Goal: Transaction & Acquisition: Purchase product/service

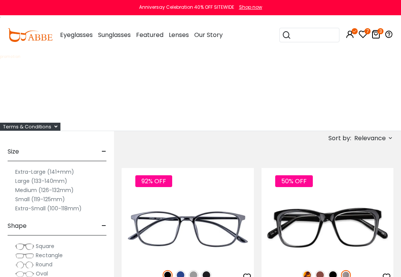
click at [377, 35] on icon at bounding box center [376, 34] width 9 height 9
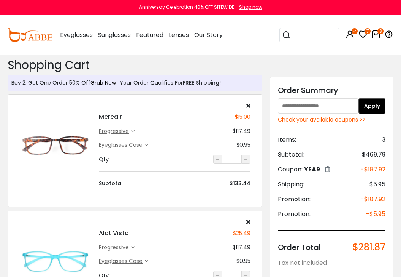
scroll to position [76, 0]
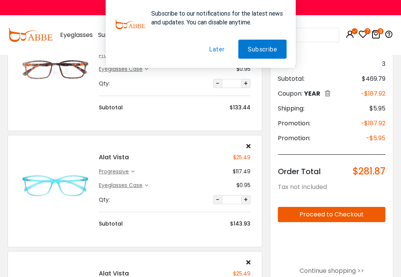
click at [215, 49] on button "Later" at bounding box center [217, 49] width 35 height 19
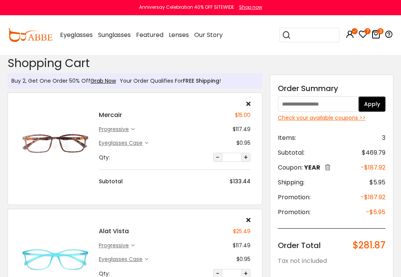
scroll to position [0, 0]
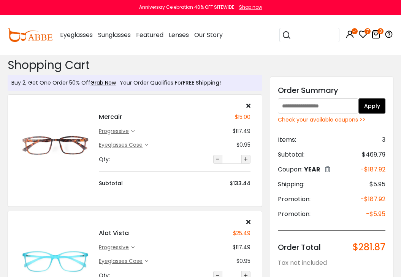
click at [118, 130] on div "progressive" at bounding box center [115, 131] width 32 height 8
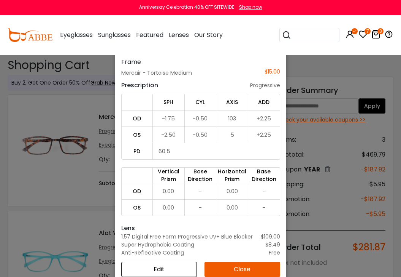
click at [242, 268] on button "Close" at bounding box center [243, 268] width 76 height 15
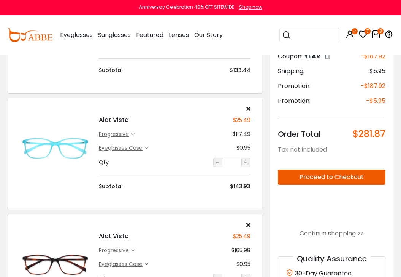
scroll to position [114, 0]
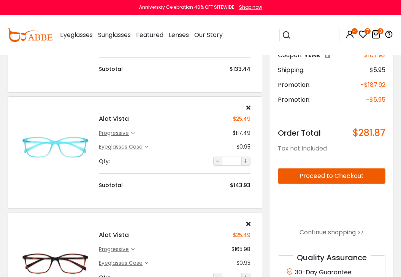
click at [134, 132] on icon at bounding box center [132, 132] width 3 height 3
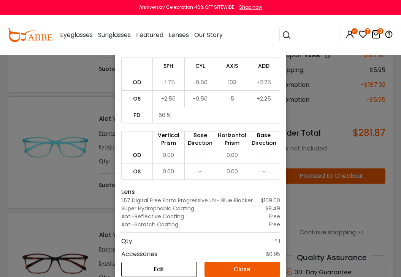
scroll to position [38, 0]
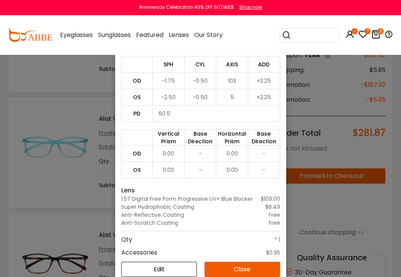
click at [231, 266] on button "Close" at bounding box center [243, 268] width 76 height 15
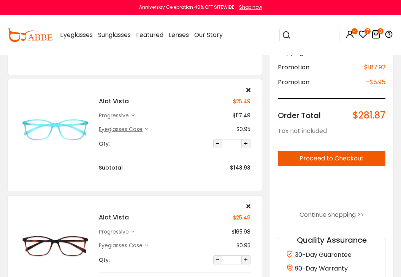
scroll to position [228, 0]
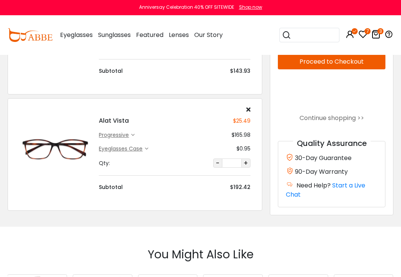
click at [124, 134] on div "progressive" at bounding box center [115, 135] width 32 height 8
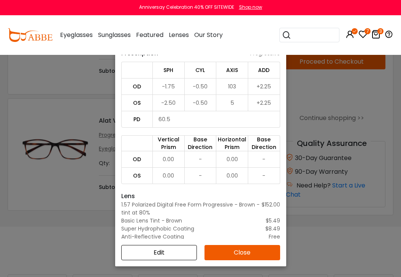
scroll to position [0, 0]
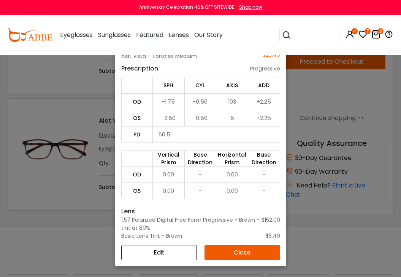
click at [230, 253] on button "Close" at bounding box center [243, 252] width 76 height 15
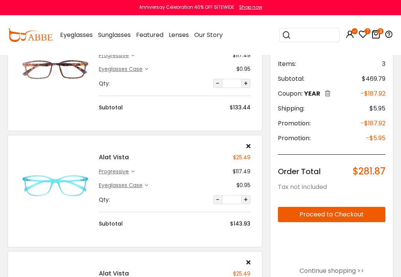
scroll to position [114, 0]
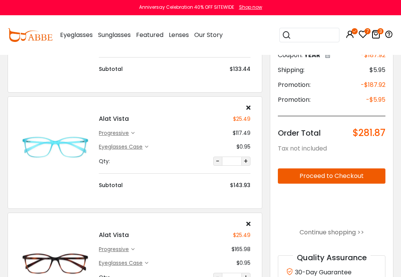
click at [322, 175] on button "Proceed to Checkout" at bounding box center [332, 175] width 108 height 15
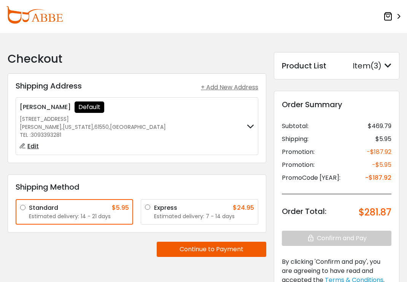
click at [210, 249] on button "Continue to Payment" at bounding box center [212, 249] width 110 height 15
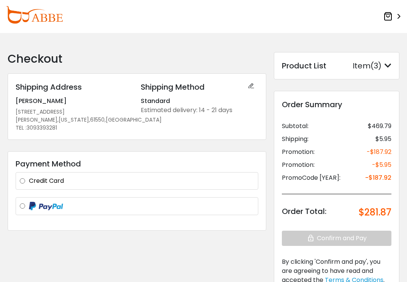
click at [29, 180] on label "Credit Card" at bounding box center [141, 181] width 225 height 9
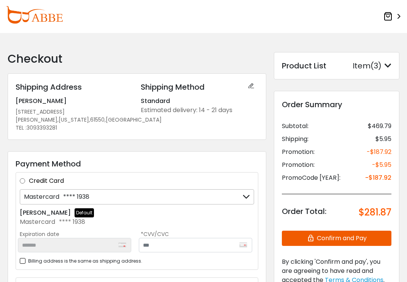
click at [249, 195] on icon at bounding box center [246, 197] width 7 height 14
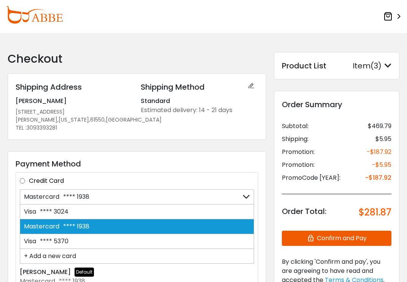
click at [81, 254] on div "+ Add a new card" at bounding box center [137, 256] width 234 height 15
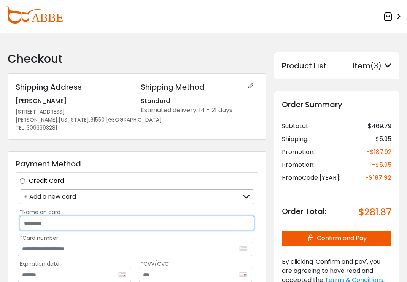
click at [65, 226] on input "*Name on card" at bounding box center [137, 223] width 234 height 14
type input "**********"
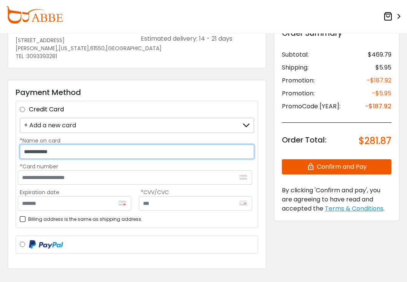
scroll to position [76, 0]
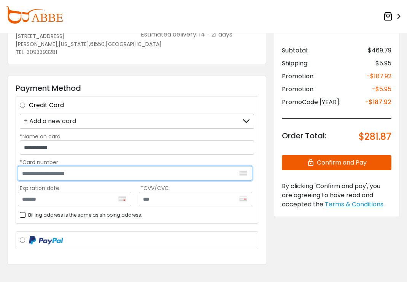
click at [82, 170] on input "*Card number" at bounding box center [135, 173] width 234 height 14
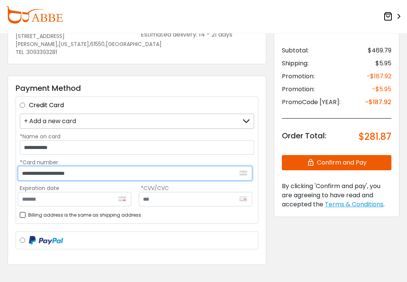
type input "**********"
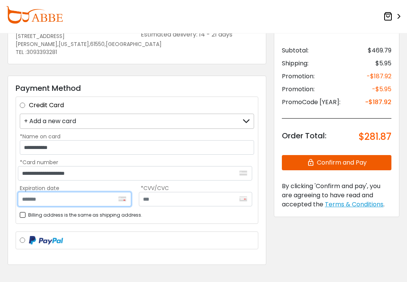
click at [61, 200] on input "Expiration date" at bounding box center [74, 199] width 113 height 14
type input "*******"
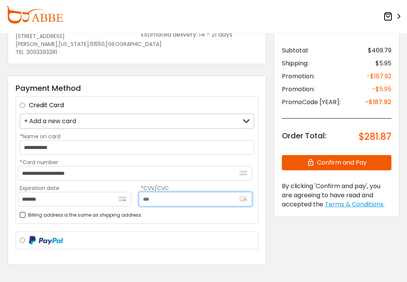
click at [158, 200] on input "text" at bounding box center [195, 199] width 113 height 14
type input "***"
click at [331, 159] on button "Confirm and Pay" at bounding box center [337, 162] width 110 height 15
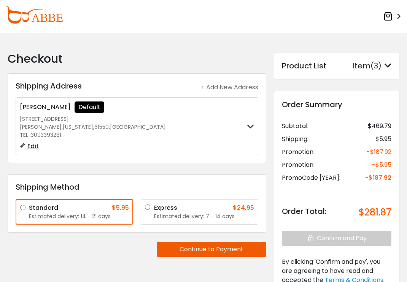
click at [386, 17] on icon at bounding box center [387, 16] width 9 height 9
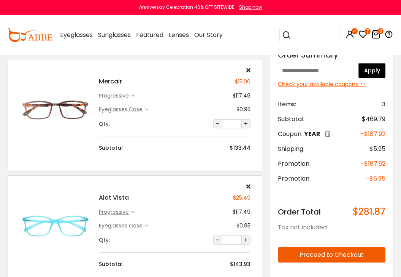
scroll to position [38, 0]
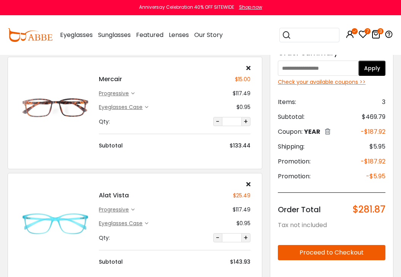
click at [301, 35] on input "search" at bounding box center [314, 35] width 46 height 14
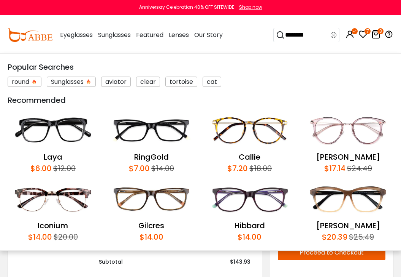
type input "*********"
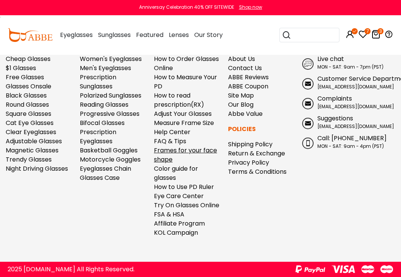
scroll to position [3192, 0]
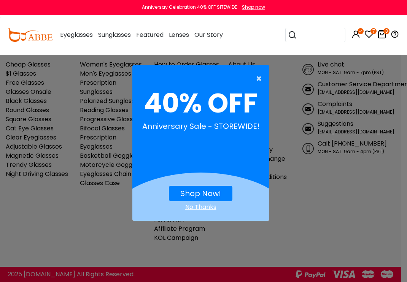
click at [259, 77] on span "×" at bounding box center [261, 78] width 10 height 15
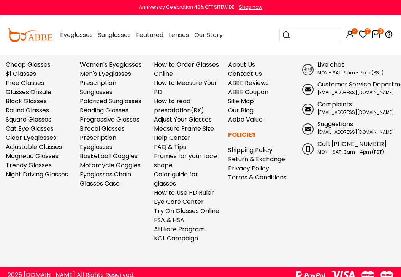
scroll to position [3197, 0]
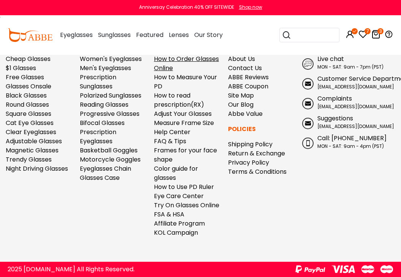
click at [187, 60] on link "How to Order Glasses Online" at bounding box center [186, 63] width 65 height 18
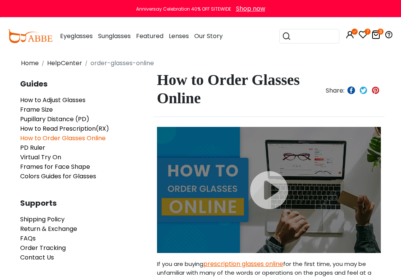
click at [377, 34] on icon at bounding box center [376, 34] width 9 height 9
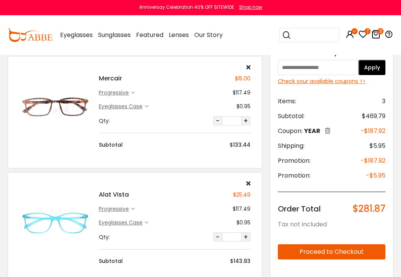
scroll to position [38, 0]
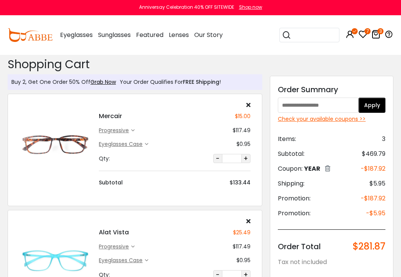
scroll to position [0, 0]
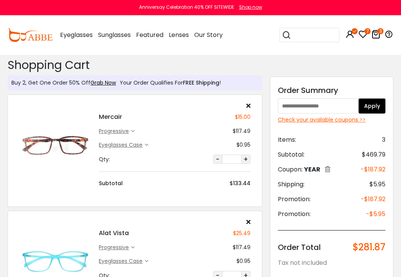
click at [134, 131] on icon at bounding box center [132, 130] width 3 height 3
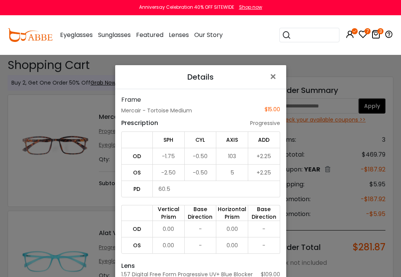
click at [261, 122] on div "progressive" at bounding box center [265, 123] width 30 height 8
click at [270, 77] on span "×" at bounding box center [274, 76] width 11 height 16
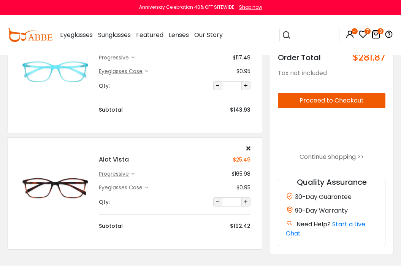
scroll to position [190, 0]
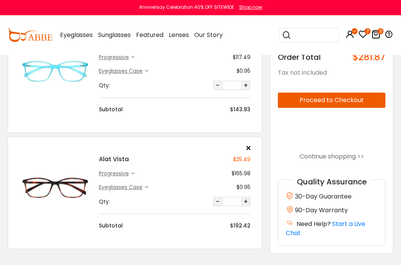
click at [49, 189] on img at bounding box center [55, 187] width 72 height 36
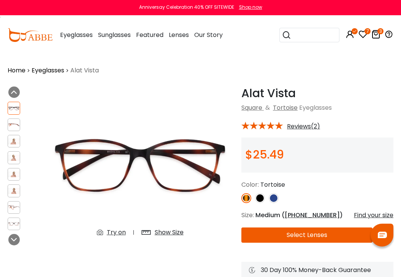
click at [258, 199] on img at bounding box center [260, 198] width 10 height 10
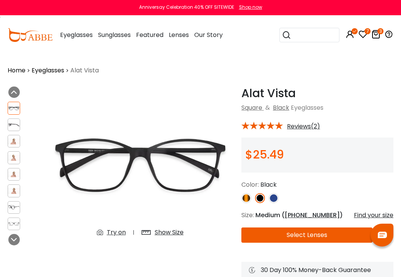
click at [305, 235] on button "Select Lenses" at bounding box center [307, 234] width 131 height 15
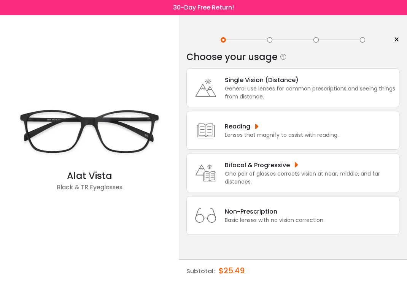
click at [276, 167] on div "Bifocal & Progressive" at bounding box center [310, 166] width 170 height 10
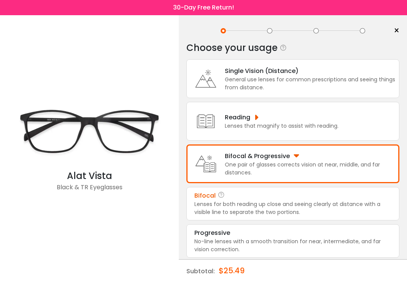
scroll to position [10, 0]
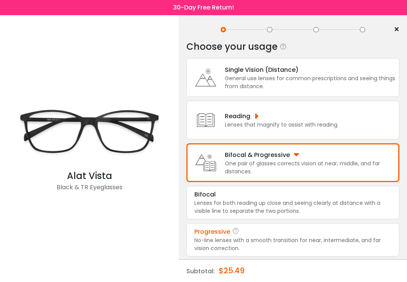
click at [311, 237] on div "No-line lenses with a smooth transition for near, intermediate, and far vision …" at bounding box center [292, 245] width 197 height 16
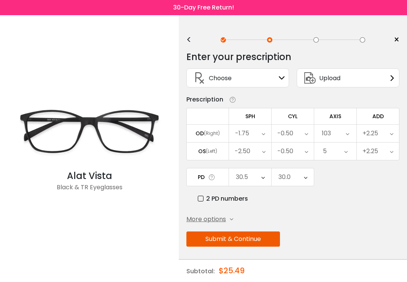
scroll to position [0, 0]
click at [233, 218] on div "More options Add Prism Vertical (Δ) Base Direction Horizontal (Δ) Base Directio…" at bounding box center [292, 219] width 213 height 9
click at [231, 217] on div "More options" at bounding box center [209, 219] width 47 height 9
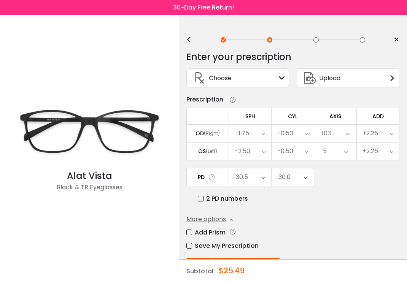
click at [281, 76] on icon at bounding box center [282, 78] width 6 height 6
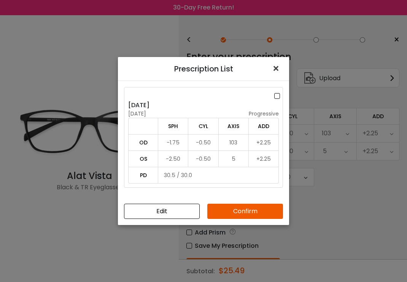
click at [278, 66] on span "×" at bounding box center [277, 68] width 11 height 16
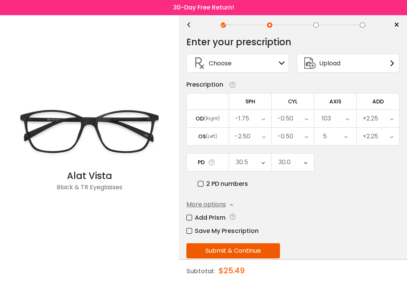
scroll to position [29, 0]
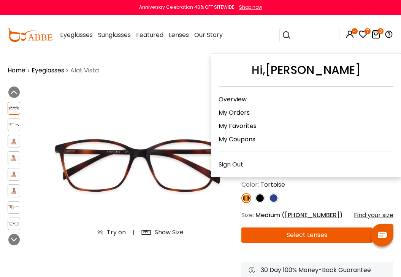
click at [350, 33] on icon at bounding box center [350, 34] width 9 height 9
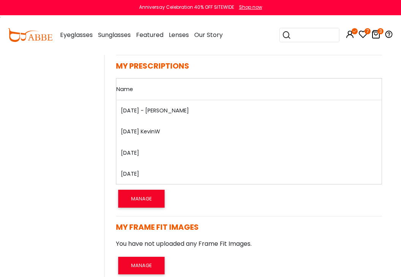
scroll to position [571, 0]
click at [154, 110] on link "[DATE] - [PERSON_NAME]" at bounding box center [155, 110] width 68 height 8
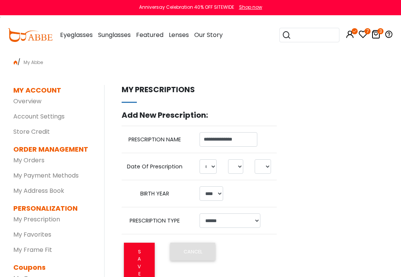
select select "*"
select select "****"
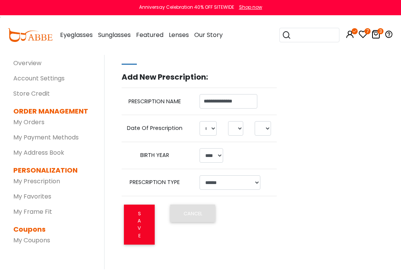
scroll to position [38, 0]
click at [256, 182] on select "**********" at bounding box center [230, 182] width 61 height 14
click at [257, 182] on select "**********" at bounding box center [230, 182] width 61 height 14
click at [231, 103] on input "**********" at bounding box center [229, 101] width 58 height 14
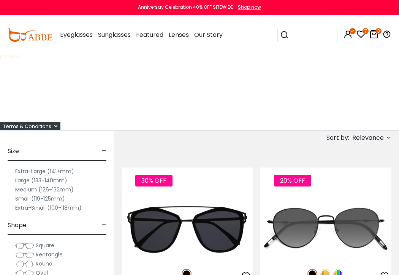
click at [375, 34] on icon at bounding box center [374, 34] width 9 height 9
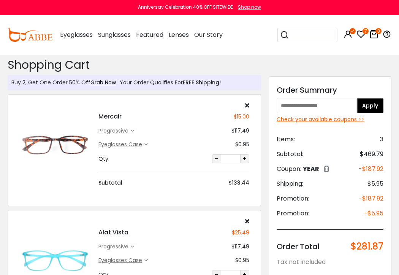
click at [121, 131] on div "progressive" at bounding box center [115, 131] width 32 height 8
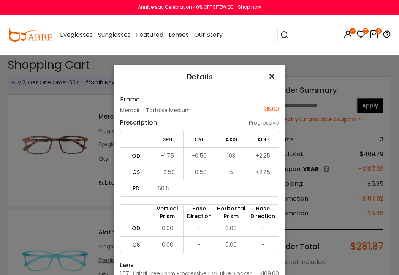
click at [268, 75] on span "×" at bounding box center [273, 76] width 11 height 16
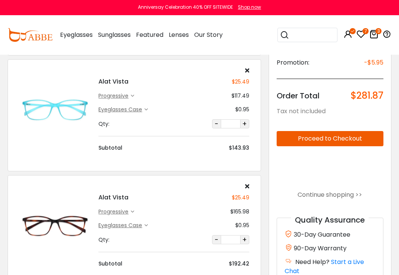
scroll to position [152, 0]
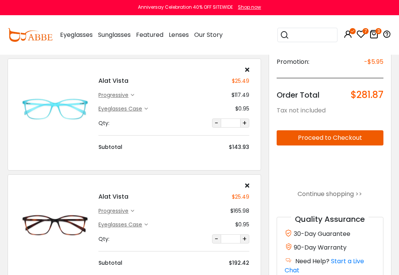
click at [56, 221] on img at bounding box center [55, 225] width 72 height 36
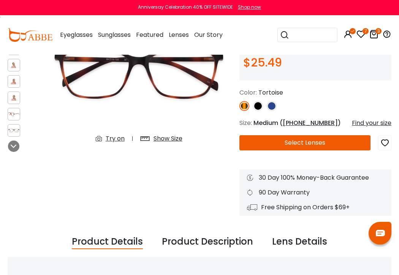
scroll to position [114, 0]
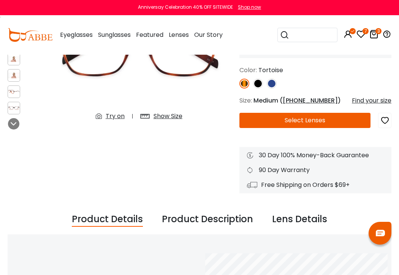
click at [312, 122] on button "Select Lenses" at bounding box center [305, 120] width 131 height 15
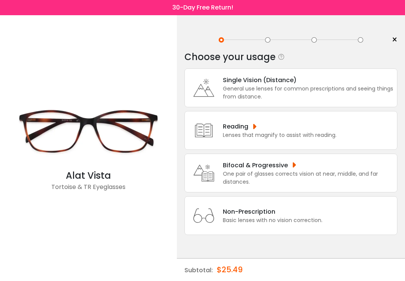
click at [262, 167] on div "Bifocal & Progressive" at bounding box center [308, 166] width 170 height 10
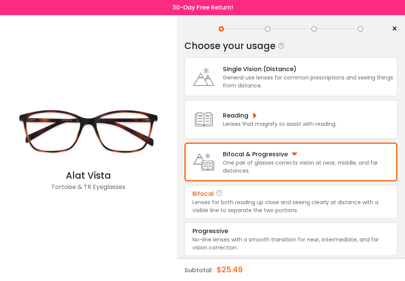
scroll to position [11, 0]
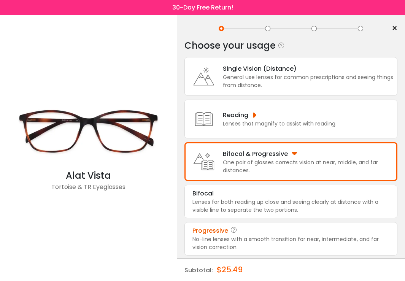
click at [275, 239] on div "No-line lenses with a smooth transition for near, intermediate, and far vision …" at bounding box center [290, 243] width 197 height 16
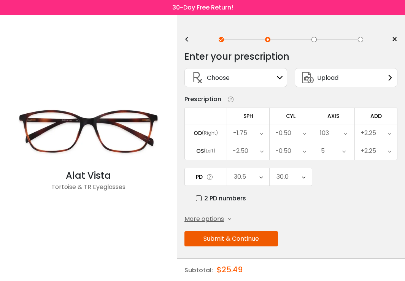
scroll to position [0, 0]
click at [259, 237] on button "Submit & Continue" at bounding box center [231, 239] width 94 height 15
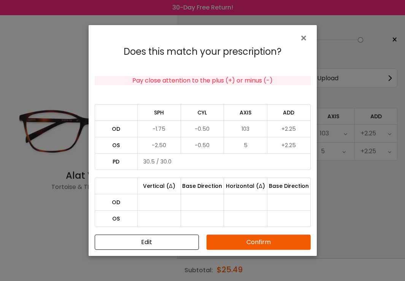
click at [267, 240] on button "Confirm" at bounding box center [259, 242] width 104 height 15
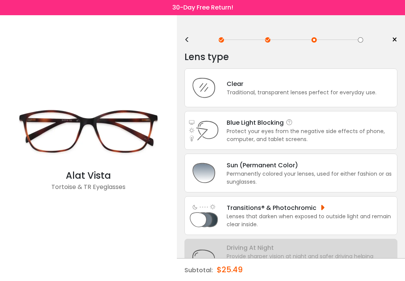
click at [283, 129] on div "Protect your eyes from the negative side effects of phone, computer, and tablet…" at bounding box center [310, 135] width 167 height 16
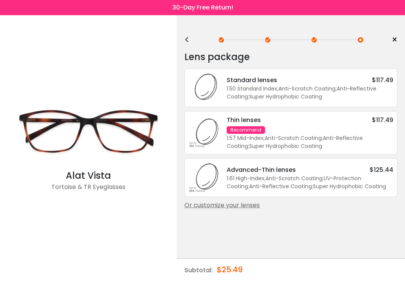
click at [312, 140] on div "1.57 Mid-Index ; Anti-Scratch Coating ; Anti-Reflective Coating ; Super Hydroph…" at bounding box center [310, 142] width 167 height 16
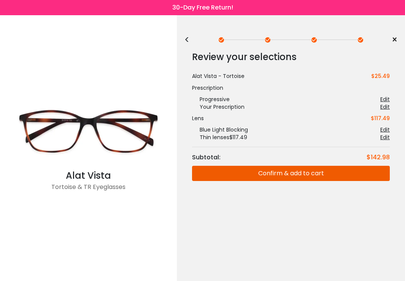
click at [319, 173] on button "Confirm & add to cart" at bounding box center [291, 173] width 198 height 15
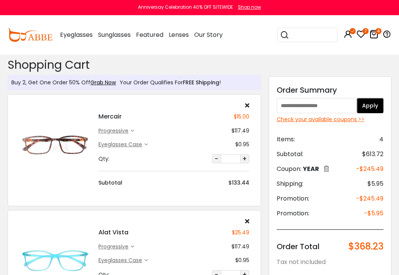
click at [247, 104] on icon at bounding box center [247, 105] width 4 height 6
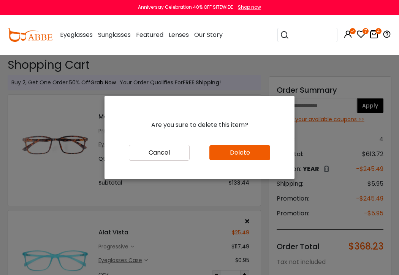
click at [231, 157] on button "Delete" at bounding box center [240, 152] width 61 height 15
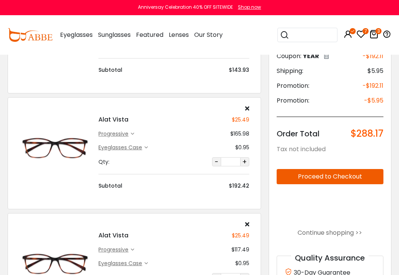
scroll to position [152, 0]
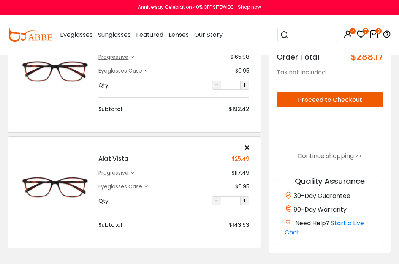
scroll to position [190, 0]
click at [332, 99] on button "Proceed to Checkout" at bounding box center [330, 99] width 107 height 15
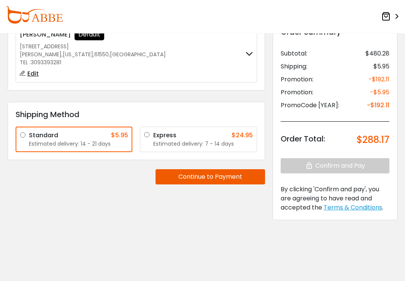
scroll to position [76, 0]
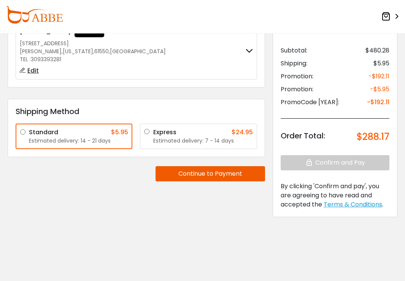
click at [209, 175] on button "Continue to Payment" at bounding box center [211, 173] width 110 height 15
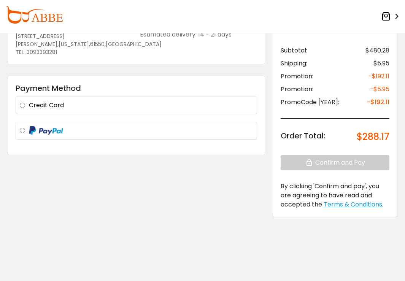
click at [29, 106] on label "Credit Card" at bounding box center [141, 105] width 224 height 9
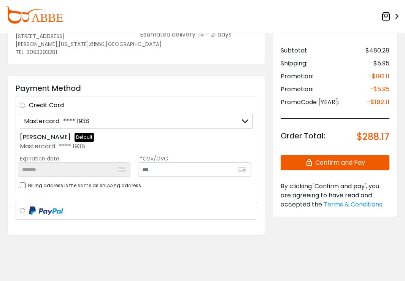
click at [245, 119] on icon at bounding box center [245, 121] width 7 height 14
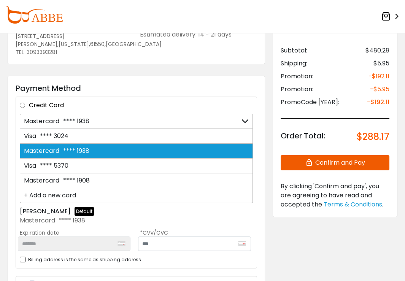
click at [160, 180] on div "Mastercard **** 1908" at bounding box center [136, 180] width 233 height 15
type input "*******"
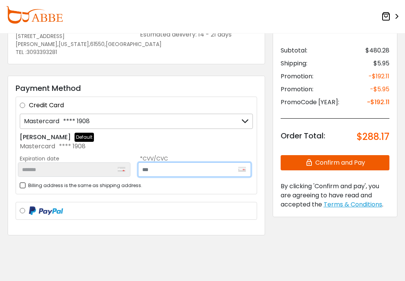
click at [175, 170] on input "text" at bounding box center [194, 169] width 113 height 14
type input "***"
click at [151, 262] on div "**********" at bounding box center [203, 124] width 398 height 297
click at [326, 163] on button "Confirm and Pay" at bounding box center [335, 162] width 109 height 15
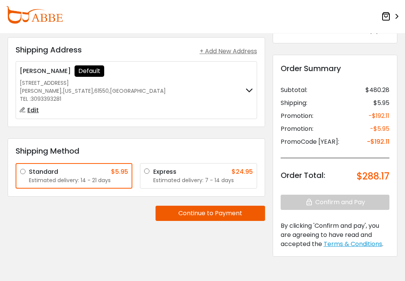
scroll to position [38, 0]
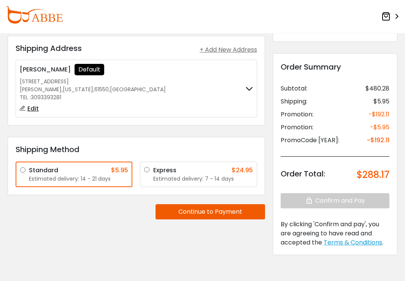
click at [200, 208] on button "Continue to Payment" at bounding box center [211, 211] width 110 height 15
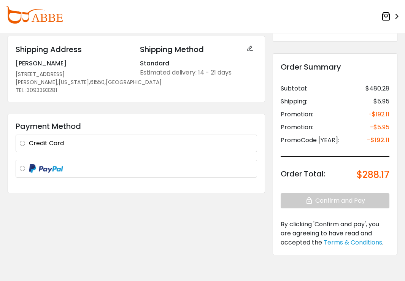
click at [29, 142] on label "Credit Card" at bounding box center [141, 143] width 224 height 9
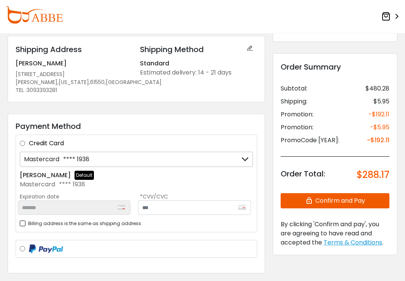
click at [243, 160] on icon at bounding box center [245, 159] width 7 height 14
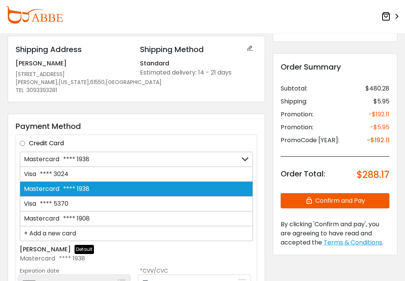
click at [141, 217] on div "Mastercard **** 1908" at bounding box center [136, 219] width 233 height 15
type input "*******"
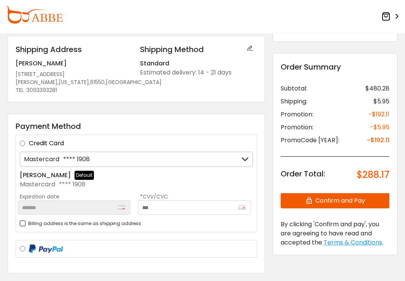
click at [247, 158] on icon at bounding box center [245, 159] width 7 height 14
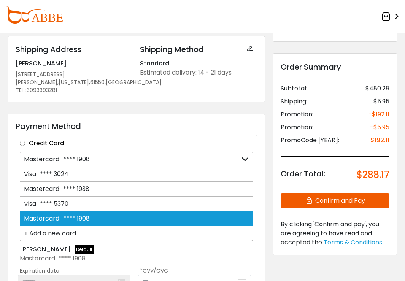
click at [59, 231] on div "+ Add a new card" at bounding box center [136, 233] width 233 height 15
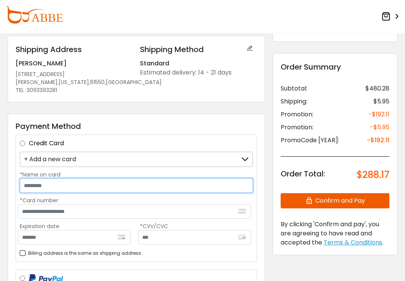
click at [75, 186] on input "*Name on card" at bounding box center [136, 185] width 233 height 14
type input "**********"
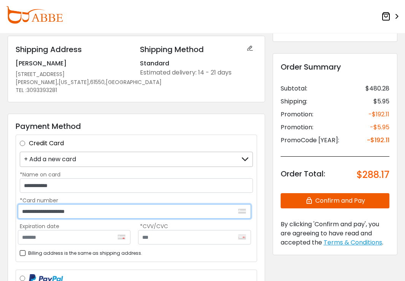
type input "**********"
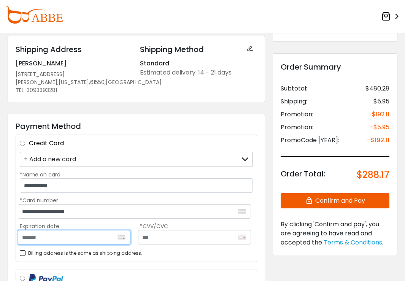
click at [61, 234] on input "Expiration date" at bounding box center [74, 237] width 113 height 14
type input "*******"
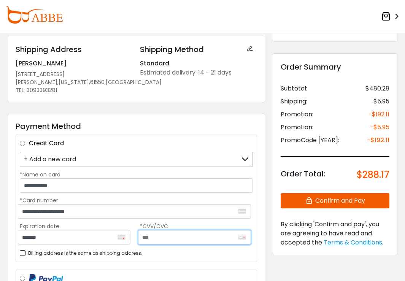
click at [156, 235] on input "text" at bounding box center [194, 237] width 113 height 14
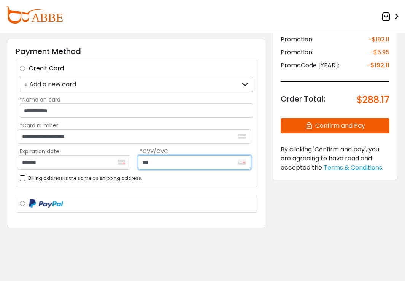
scroll to position [114, 0]
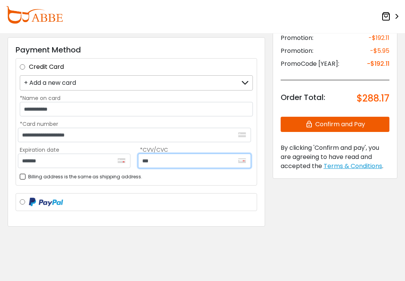
type input "***"
click at [336, 123] on button "Confirm and Pay" at bounding box center [335, 124] width 109 height 15
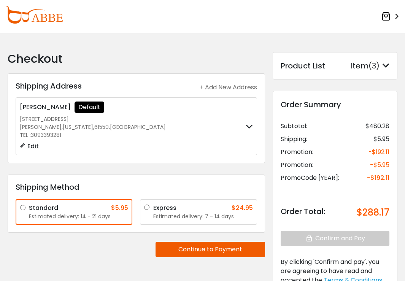
click at [47, 15] on img at bounding box center [34, 14] width 57 height 17
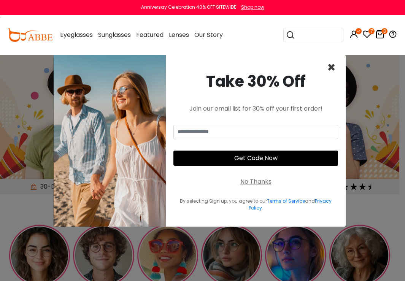
click at [333, 66] on span "×" at bounding box center [331, 67] width 9 height 19
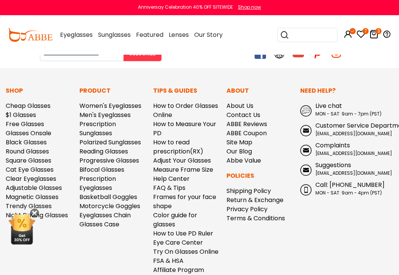
scroll to position [1978, 0]
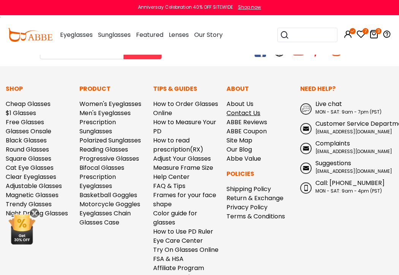
click at [253, 109] on link "Contact Us" at bounding box center [244, 113] width 34 height 9
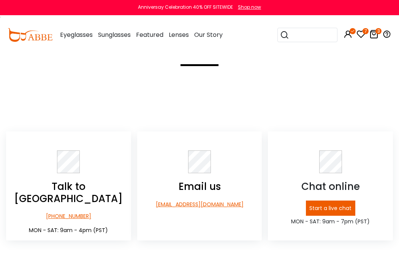
scroll to position [76, 0]
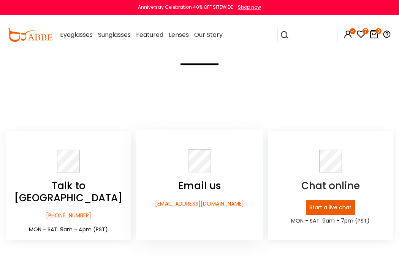
click at [207, 207] on p "[EMAIL_ADDRESS][DOMAIN_NAME]" at bounding box center [199, 204] width 127 height 8
click at [292, 91] on div "Home > contact us CONTACT US Ask any question you want!" at bounding box center [199, 55] width 399 height 152
click at [375, 31] on icon at bounding box center [374, 34] width 9 height 9
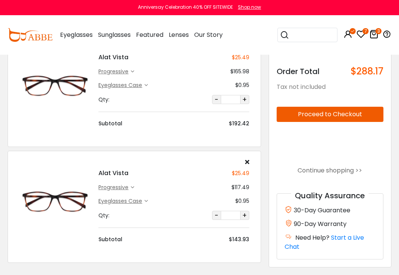
scroll to position [114, 0]
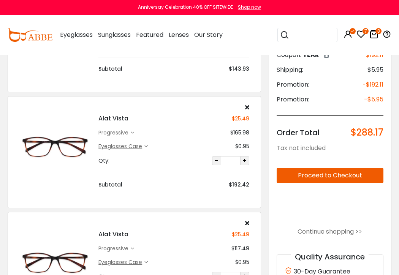
click at [303, 175] on button "Proceed to Checkout" at bounding box center [330, 175] width 107 height 15
